Goal: Task Accomplishment & Management: Manage account settings

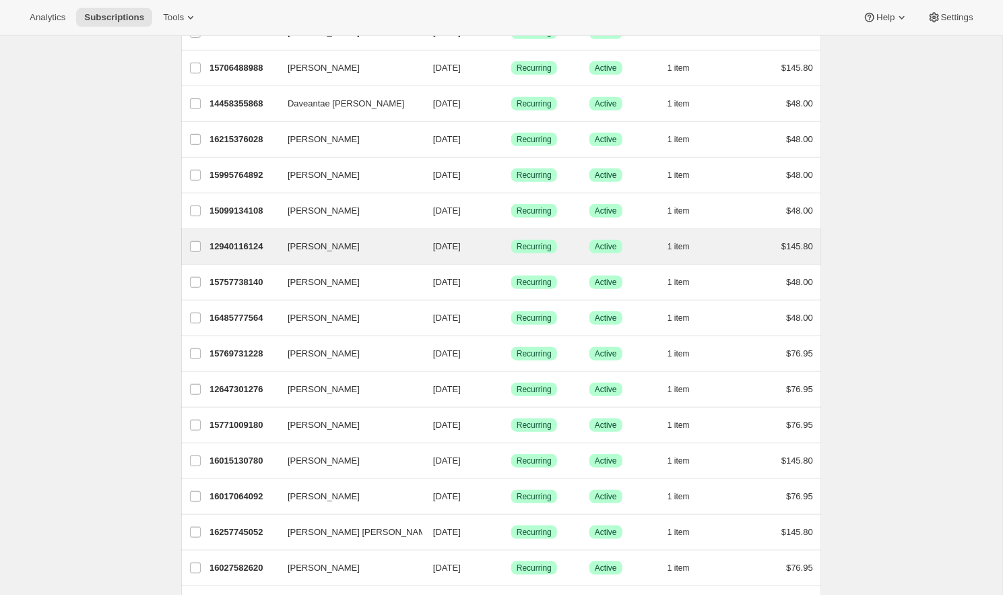
scroll to position [418, 0]
